Goal: Task Accomplishment & Management: Manage account settings

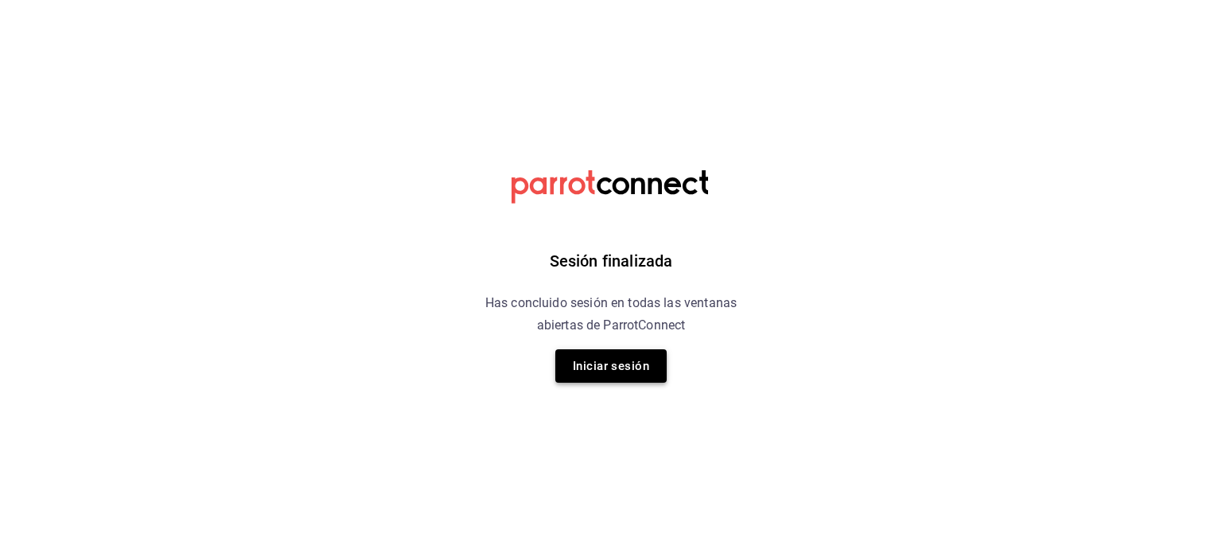
click at [602, 364] on button "Iniciar sesión" at bounding box center [610, 365] width 111 height 33
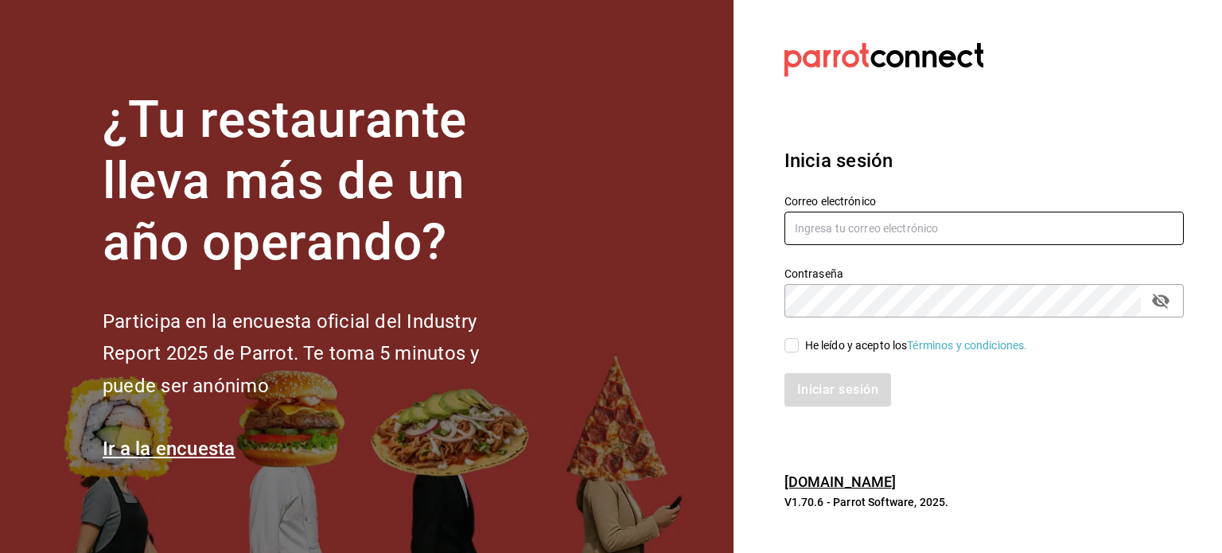
click at [952, 233] on input "text" at bounding box center [984, 228] width 399 height 33
paste input "shots@mty.com Parr0tConnec7"
click at [948, 233] on input "shots@mty.com Parr0tConnec7" at bounding box center [984, 228] width 399 height 33
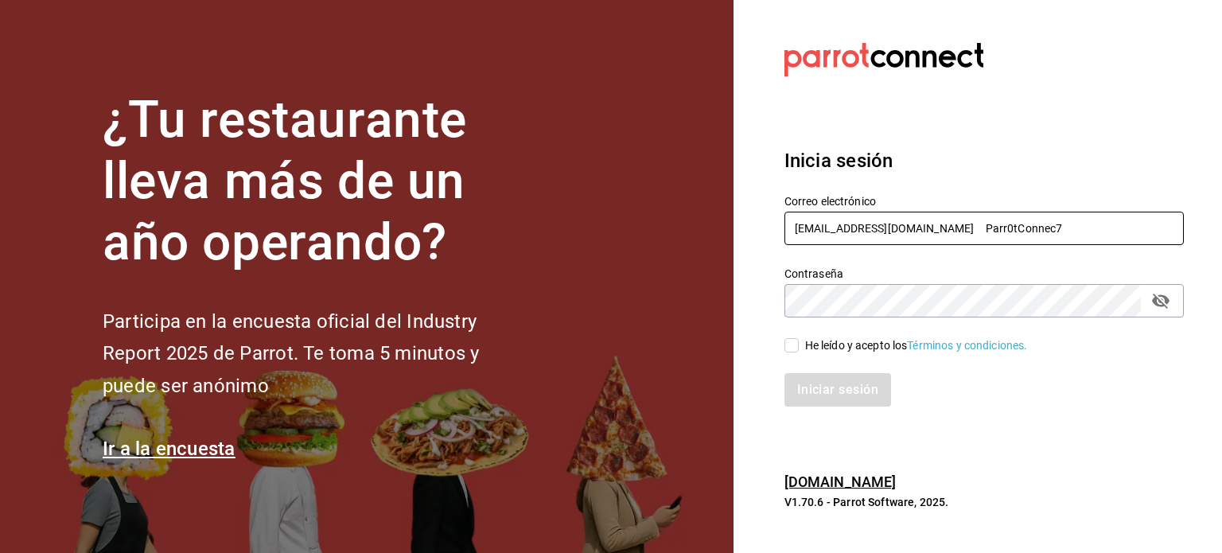
click at [948, 233] on input "shots@mty.com Parr0tConnec7" at bounding box center [984, 228] width 399 height 33
type input "shots@mty.com"
click at [794, 348] on input "He leído y acepto los Términos y condiciones." at bounding box center [792, 345] width 14 height 14
checkbox input "true"
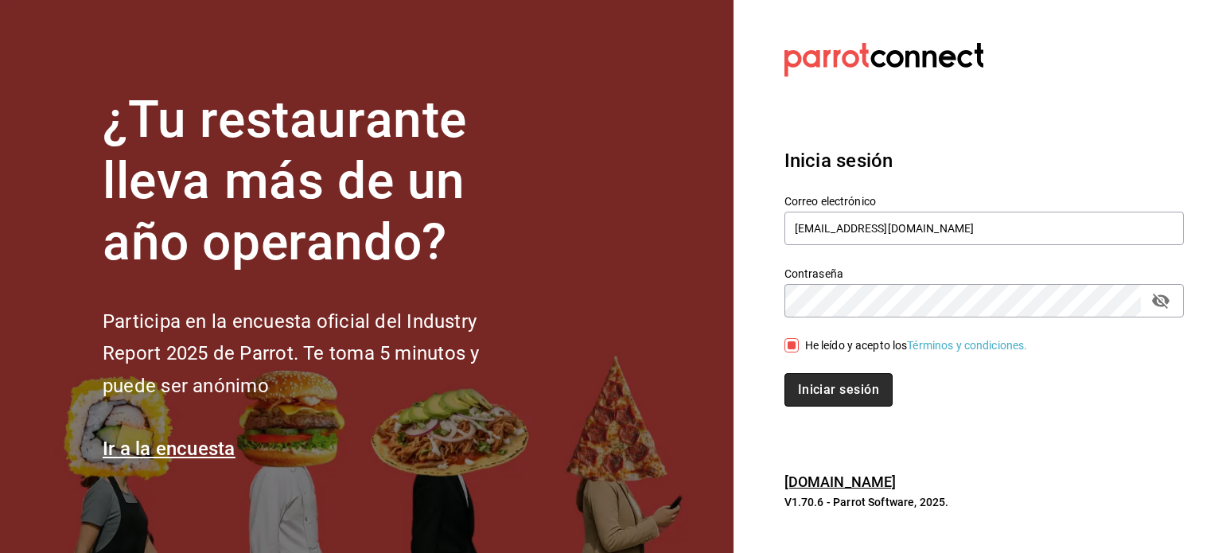
click at [841, 391] on button "Iniciar sesión" at bounding box center [839, 389] width 108 height 33
